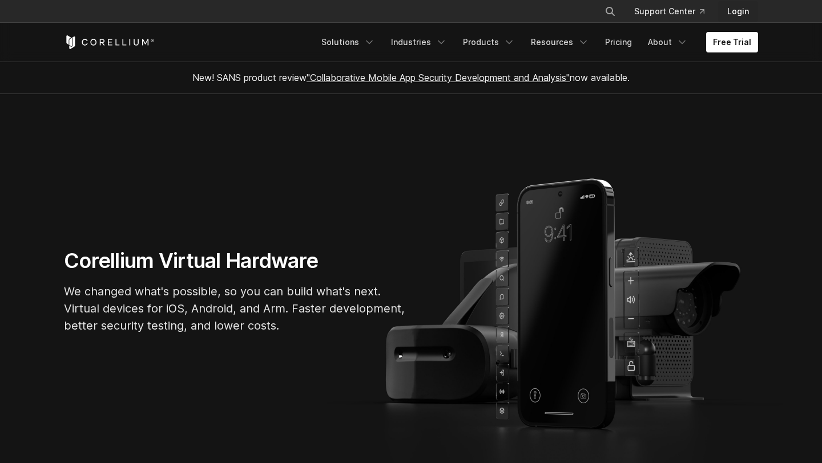
click at [733, 13] on link "Login" at bounding box center [738, 11] width 40 height 21
